Goal: Task Accomplishment & Management: Complete application form

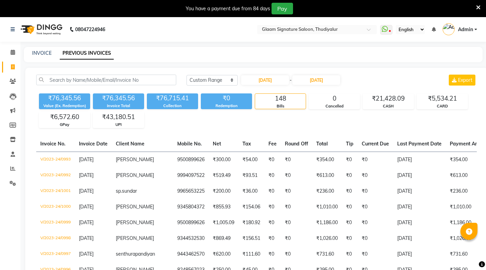
select select "range"
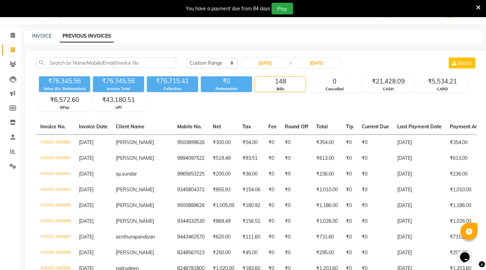
scroll to position [17, 0]
click at [40, 34] on link "INVOICE" at bounding box center [41, 36] width 19 height 6
select select "service"
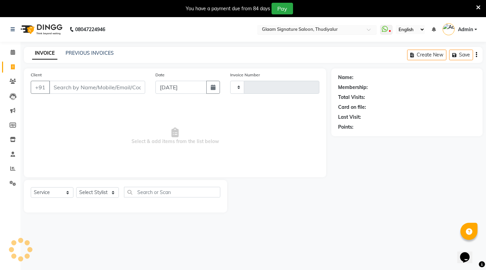
click at [323, 28] on input "text" at bounding box center [310, 30] width 99 height 7
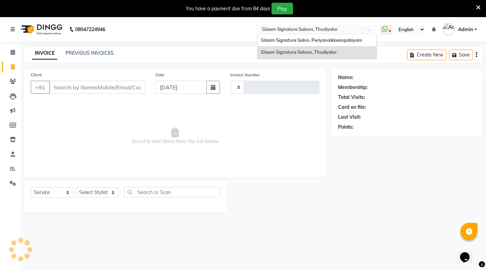
type input "0548"
select select "4439"
click at [320, 42] on span "Glaam Signature Salon, Periyanaikkeanpalayam" at bounding box center [311, 39] width 101 height 5
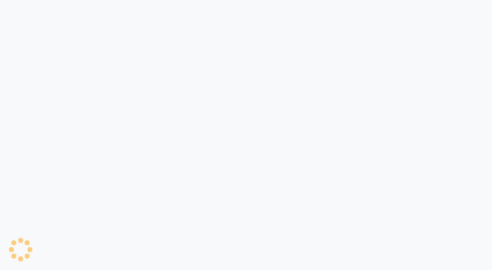
select select "service"
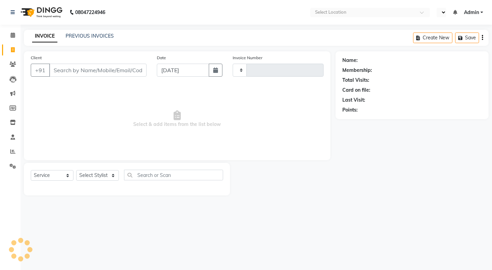
type input "0957"
select select "en"
select select "4039"
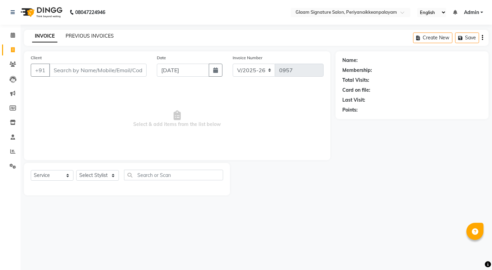
click at [98, 37] on link "PREVIOUS INVOICES" at bounding box center [90, 36] width 48 height 6
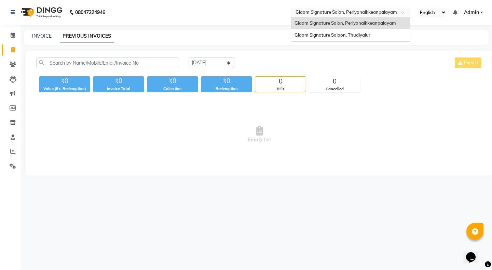
click at [365, 9] on div "Select Location × Glaam Signature Salon, Periyanaikkeanpalayam" at bounding box center [351, 12] width 120 height 9
click at [355, 35] on span "Glaam Signature Saloon, Thudiyalur" at bounding box center [332, 34] width 76 height 5
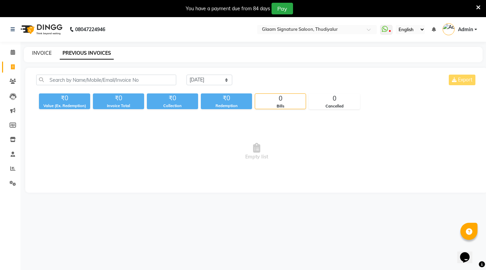
click at [44, 54] on link "INVOICE" at bounding box center [41, 53] width 19 height 6
select select "service"
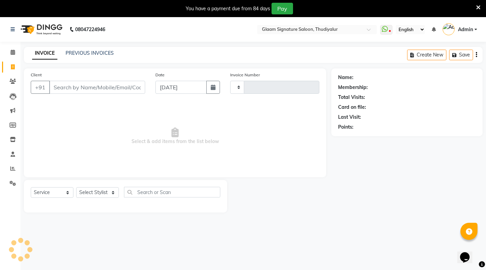
type input "0548"
select select "4439"
click at [107, 87] on input "Client" at bounding box center [97, 87] width 96 height 13
type input "8977195534"
click at [118, 91] on button "Add Client" at bounding box center [127, 87] width 35 height 13
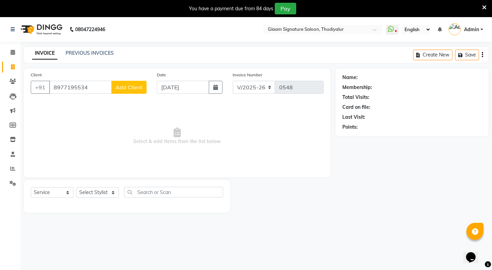
select select "35"
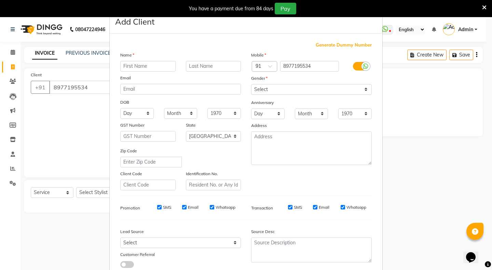
click at [140, 67] on input "text" at bounding box center [147, 66] width 55 height 11
type input "raj"
click at [259, 86] on select "Select Male Female Other Prefer Not To Say" at bounding box center [311, 89] width 121 height 11
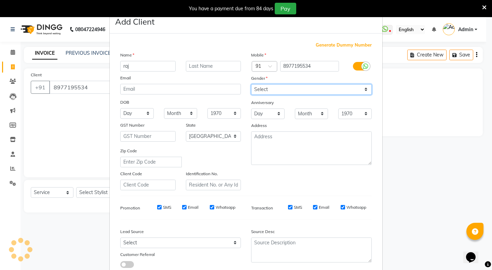
select select "male"
click at [251, 84] on select "Select Male Female Other Prefer Not To Say" at bounding box center [311, 89] width 121 height 11
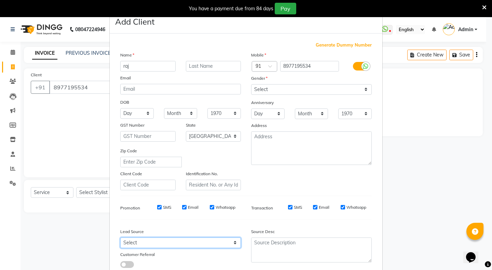
click at [144, 246] on select "Select Walk-in Referral Internet Friend Word of Mouth Advertisement Facebook Ju…" at bounding box center [180, 242] width 121 height 11
select select "30426"
click at [120, 237] on select "Select Walk-in Referral Internet Friend Word of Mouth Advertisement Facebook Ju…" at bounding box center [180, 242] width 121 height 11
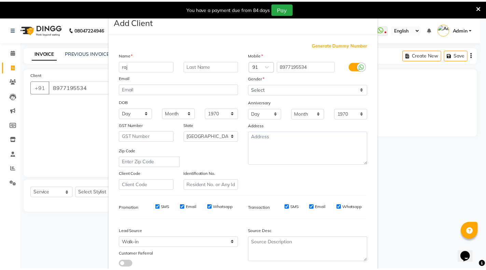
scroll to position [46, 0]
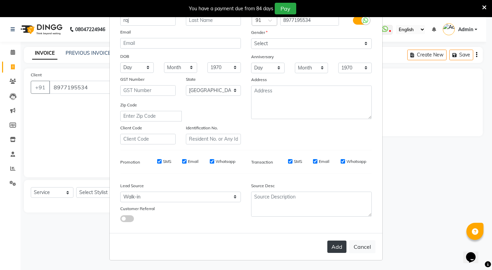
click at [338, 244] on button "Add" at bounding box center [336, 246] width 19 height 12
select select
select select "null"
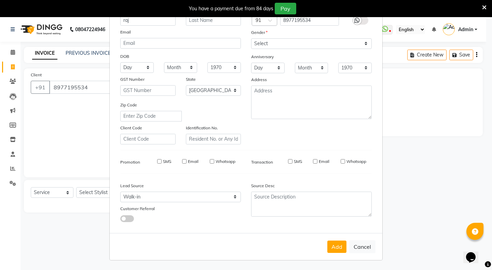
select select
checkbox input "false"
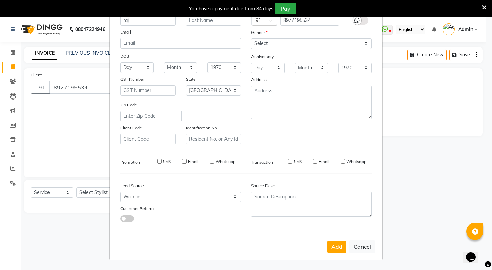
checkbox input "false"
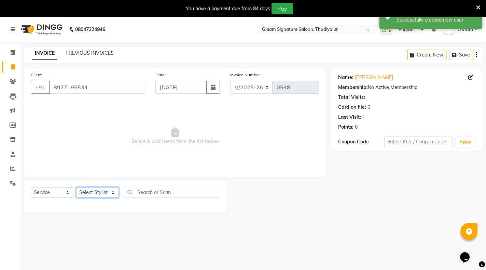
click at [88, 193] on select "Select Stylist Arif Asia Geetha Pnp Rakki saranya Saraswathi Madam Saravanan Vi…" at bounding box center [97, 192] width 43 height 11
select select "88190"
click at [76, 187] on select "Select Stylist Arif Asia Geetha Pnp Rakki saranya Saraswathi Madam Saravanan Vi…" at bounding box center [97, 192] width 43 height 11
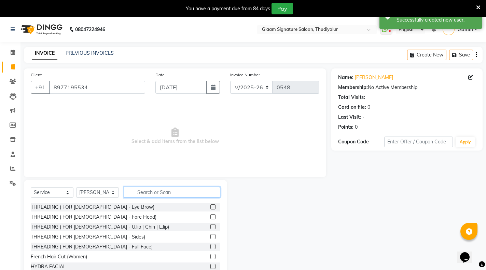
click at [144, 190] on input "text" at bounding box center [172, 192] width 96 height 11
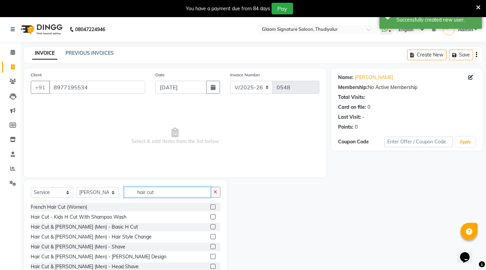
type input "hair cut"
click at [210, 226] on label at bounding box center [212, 226] width 5 height 5
click at [210, 226] on input "checkbox" at bounding box center [212, 226] width 4 height 4
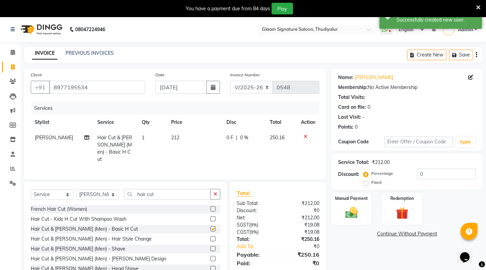
checkbox input "false"
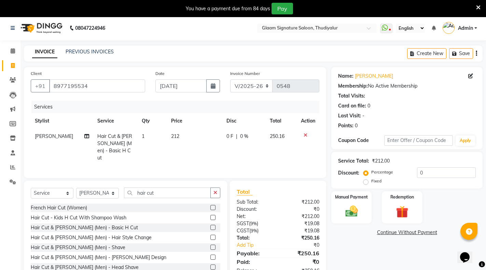
scroll to position [22, 0]
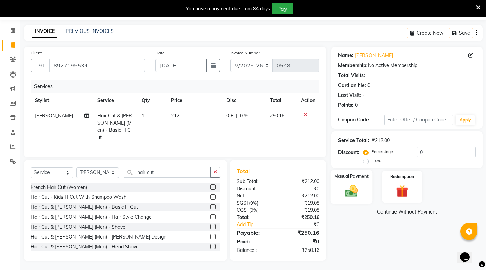
click at [357, 184] on img at bounding box center [351, 190] width 21 height 15
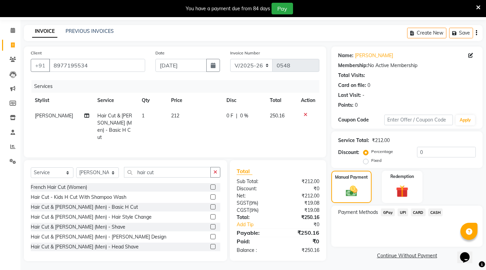
click at [436, 211] on span "CASH" at bounding box center [435, 212] width 15 height 8
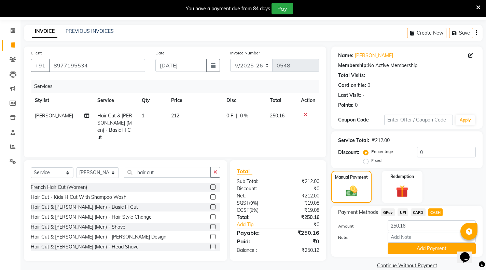
scroll to position [33, 0]
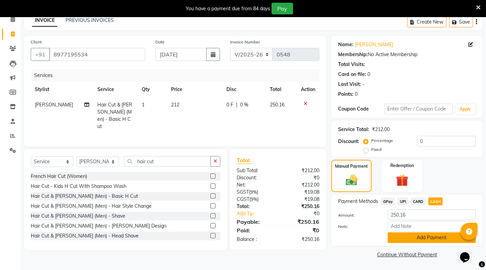
click at [425, 235] on button "Add Payment" at bounding box center [432, 237] width 88 height 11
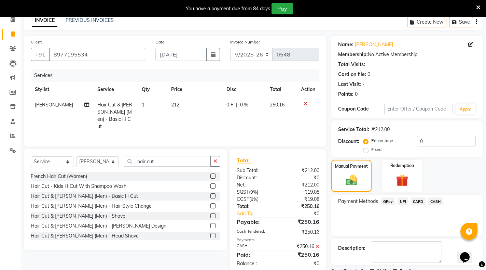
scroll to position [61, 0]
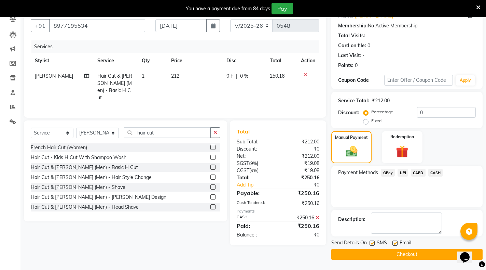
click at [416, 254] on button "Checkout" at bounding box center [406, 254] width 151 height 11
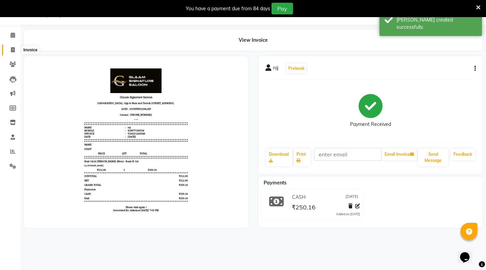
click at [14, 47] on icon at bounding box center [13, 49] width 4 height 5
select select "service"
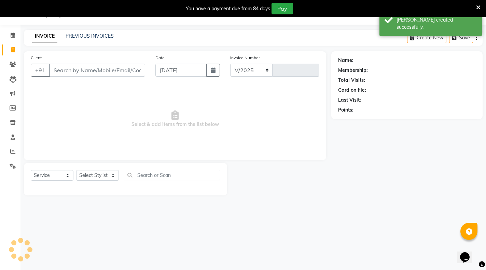
select select "4439"
type input "0549"
click at [97, 33] on link "PREVIOUS INVOICES" at bounding box center [90, 36] width 48 height 6
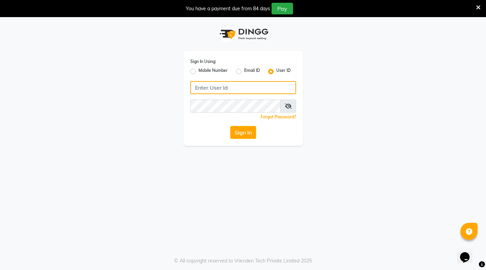
type input "glaamsalon"
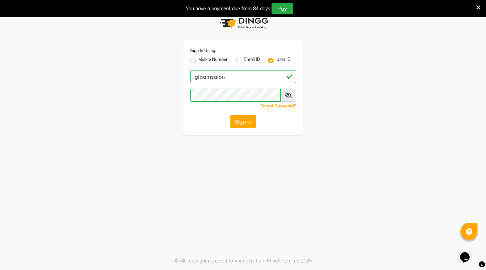
scroll to position [17, 0]
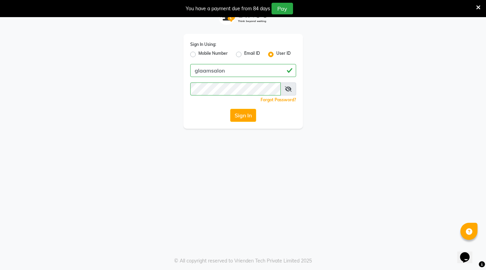
drag, startPoint x: 123, startPoint y: 38, endPoint x: 109, endPoint y: 63, distance: 28.3
drag, startPoint x: 109, startPoint y: 63, endPoint x: 238, endPoint y: 115, distance: 138.9
click at [238, 115] on button "Sign In" at bounding box center [243, 115] width 26 height 13
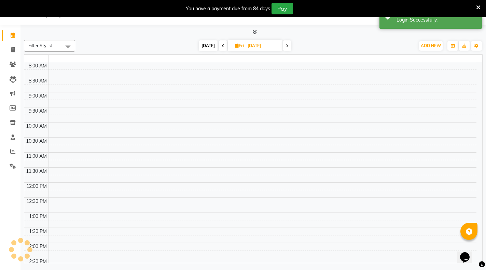
select select "en"
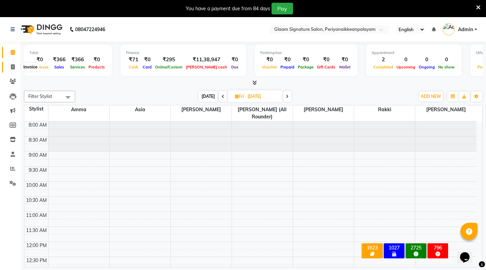
click at [12, 65] on icon at bounding box center [13, 66] width 4 height 5
select select "4039"
select select "service"
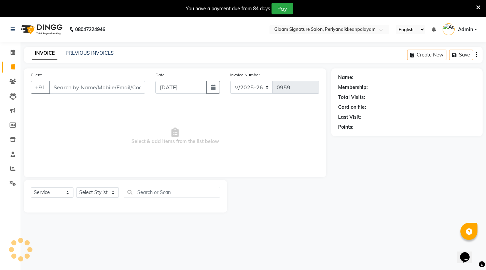
click at [95, 49] on div "INVOICE PREVIOUS INVOICES Create New Save" at bounding box center [253, 55] width 459 height 16
click at [94, 55] on link "PREVIOUS INVOICES" at bounding box center [90, 53] width 48 height 6
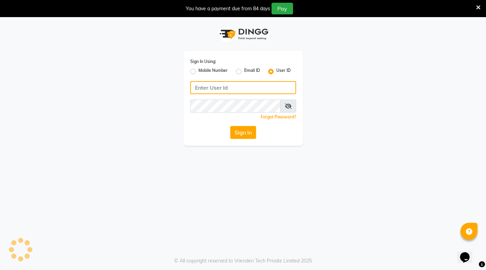
type input "glaamsalon"
